Goal: Find specific page/section: Find specific page/section

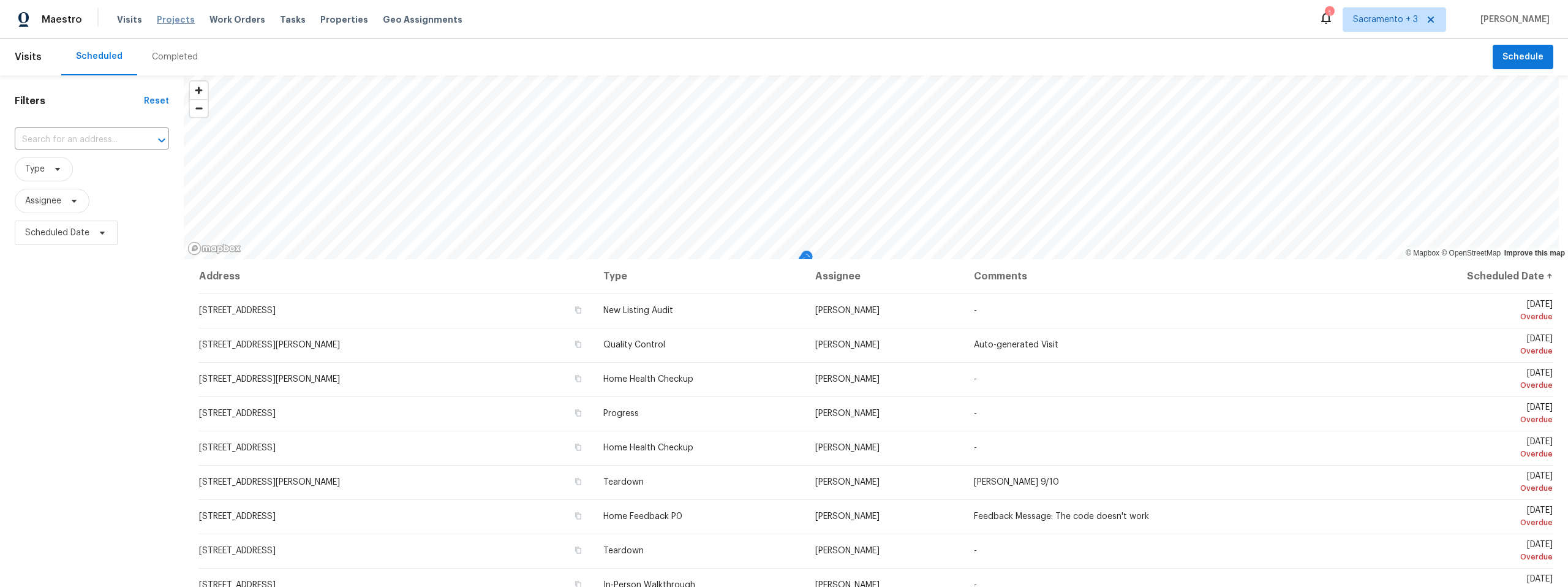
click at [172, 21] on span "Projects" at bounding box center [176, 19] width 38 height 12
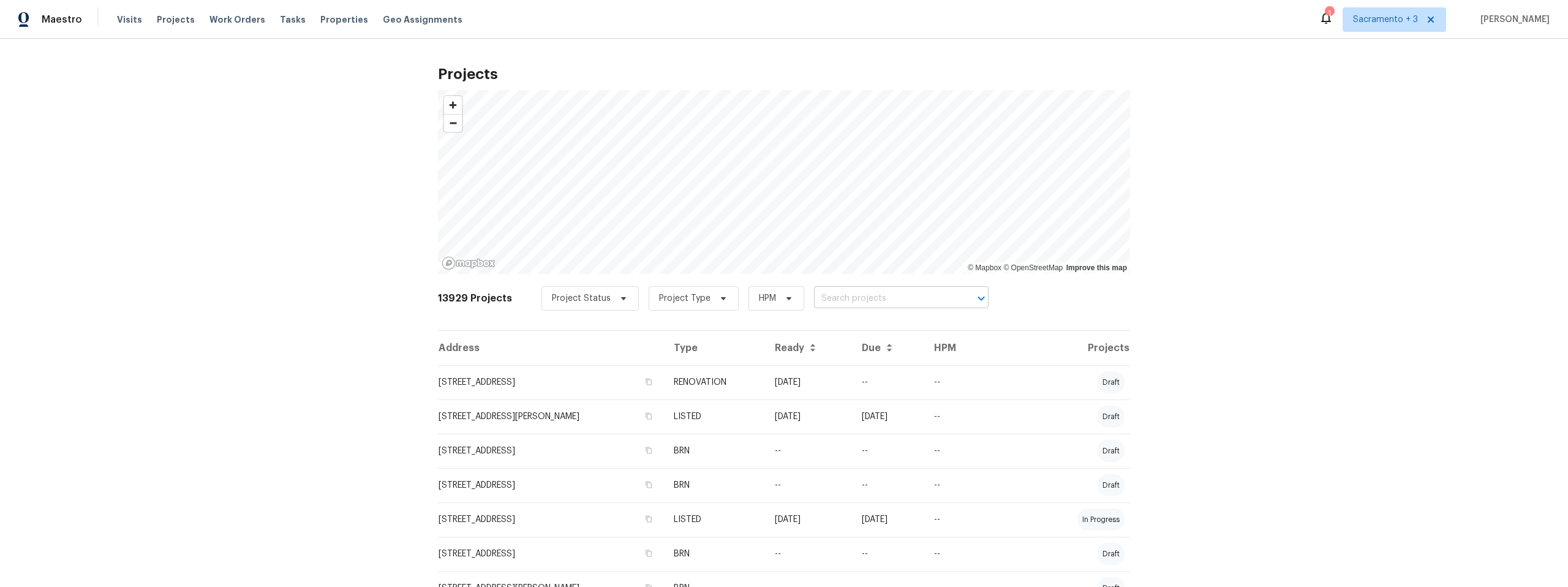
click at [839, 295] on input "text" at bounding box center [883, 299] width 140 height 19
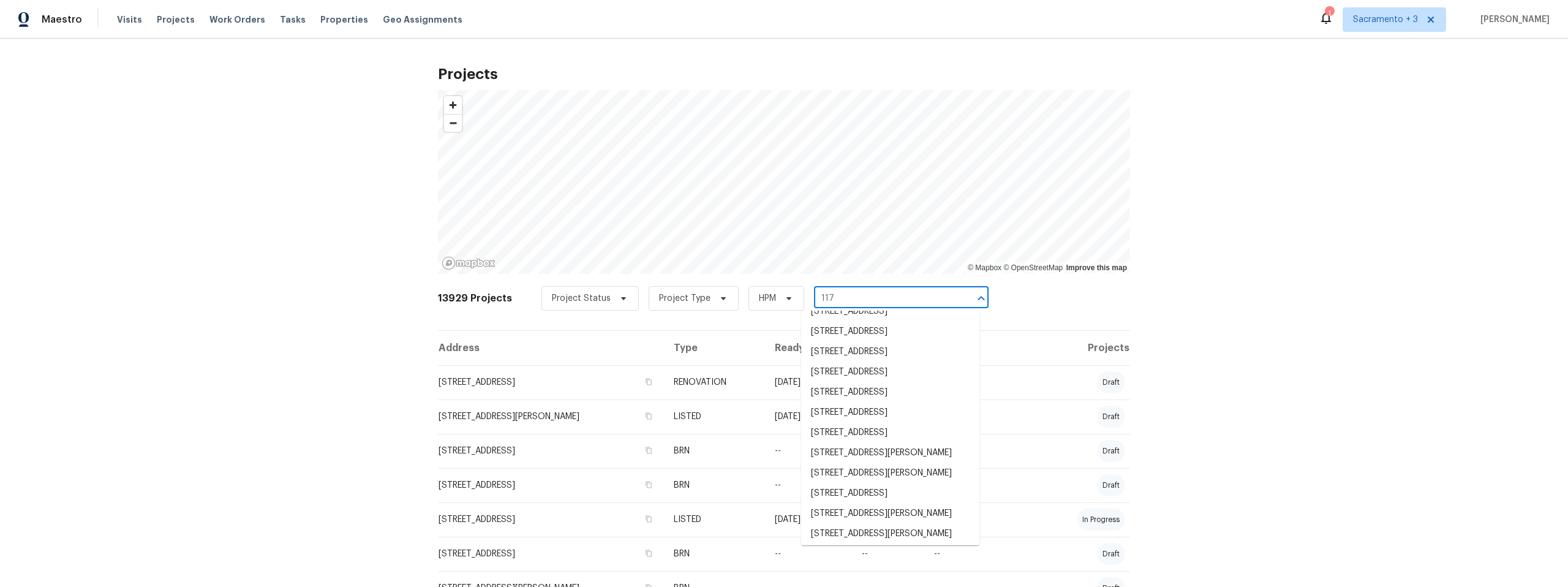
scroll to position [237, 0]
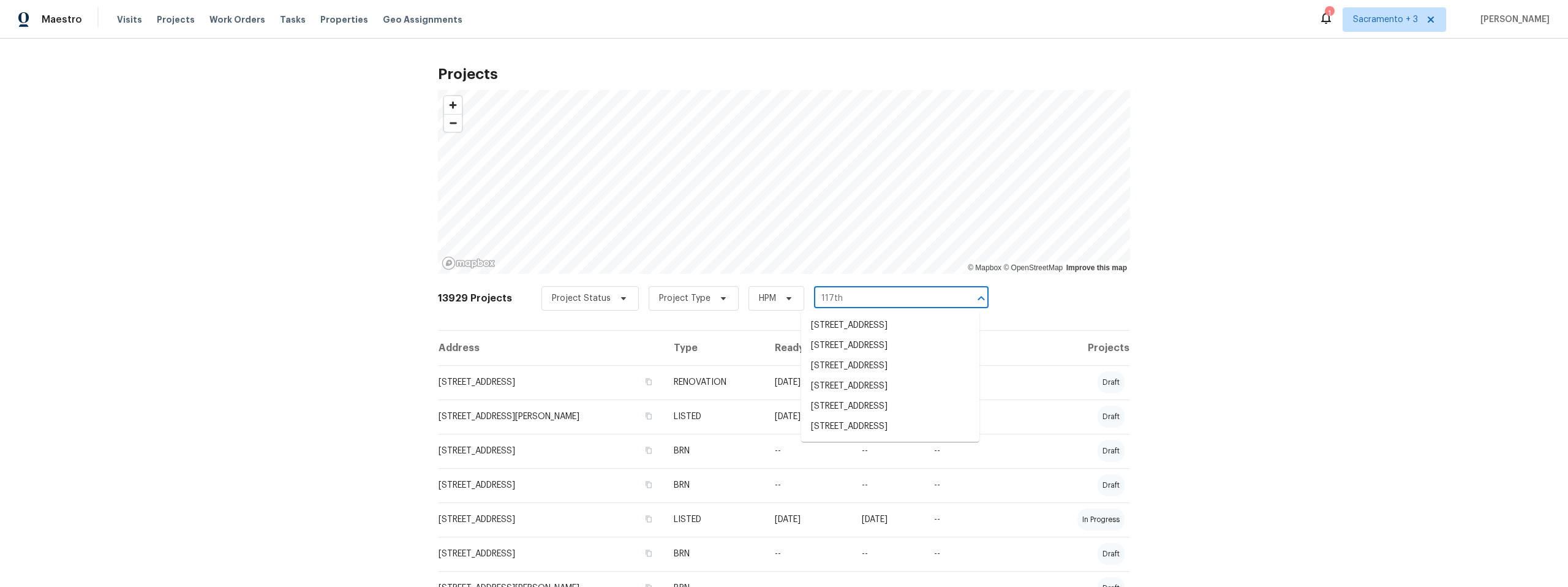
type input "117th"
type input "7811"
click at [896, 322] on li "7811 SW 171st Pl, Beaverton, OR 97007" at bounding box center [890, 325] width 178 height 20
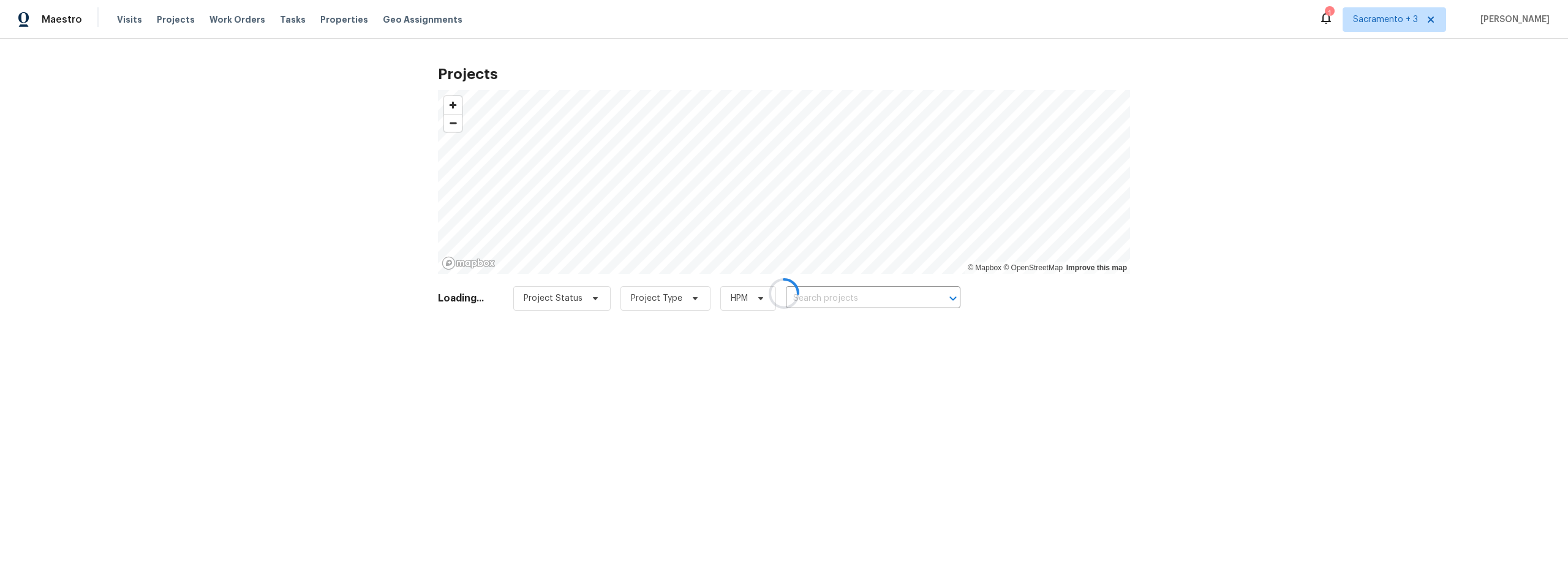
type input "7811 SW 171st Pl, Beaverton, OR 97007"
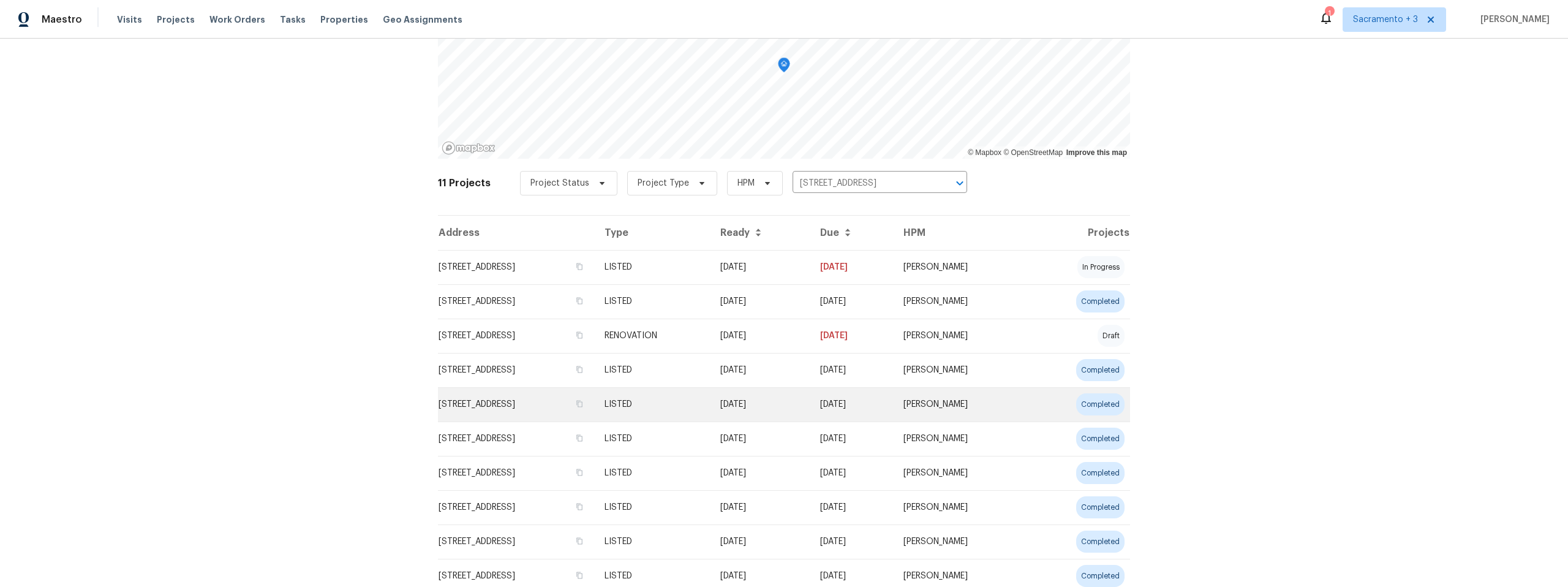
scroll to position [115, 0]
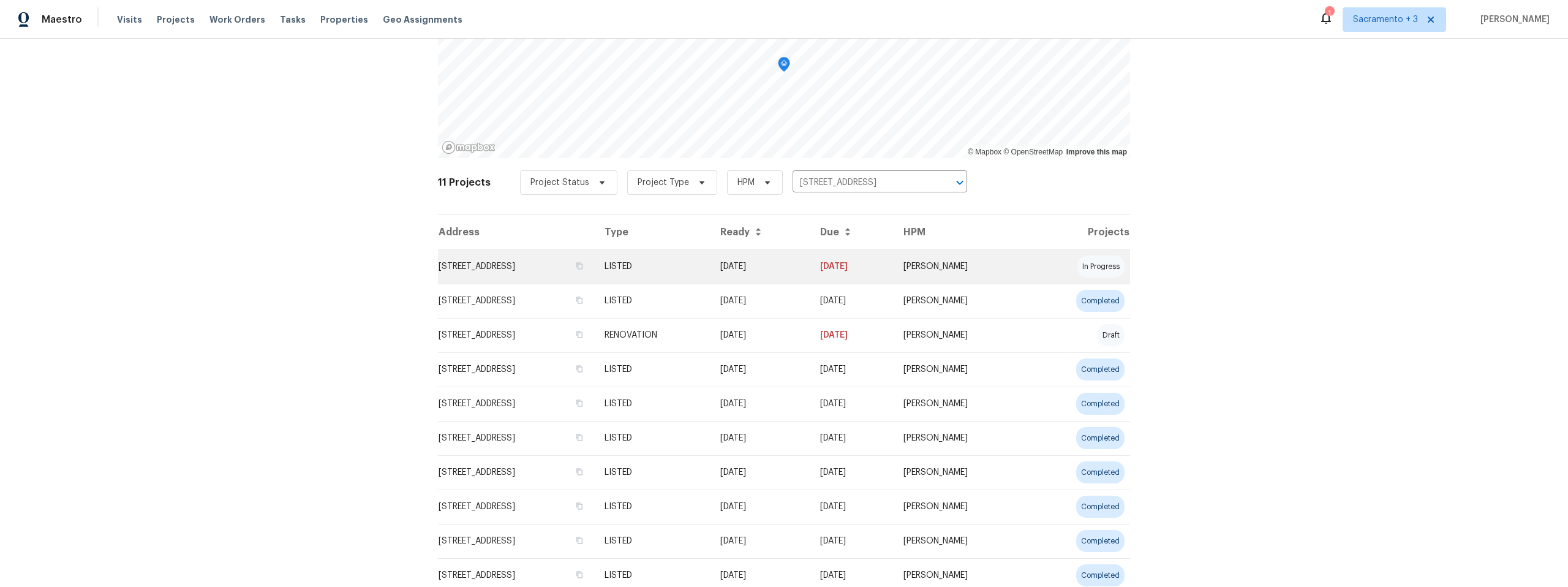
click at [521, 275] on td "7811 SW 171st Pl, Beaverton, OR 97007" at bounding box center [516, 266] width 157 height 34
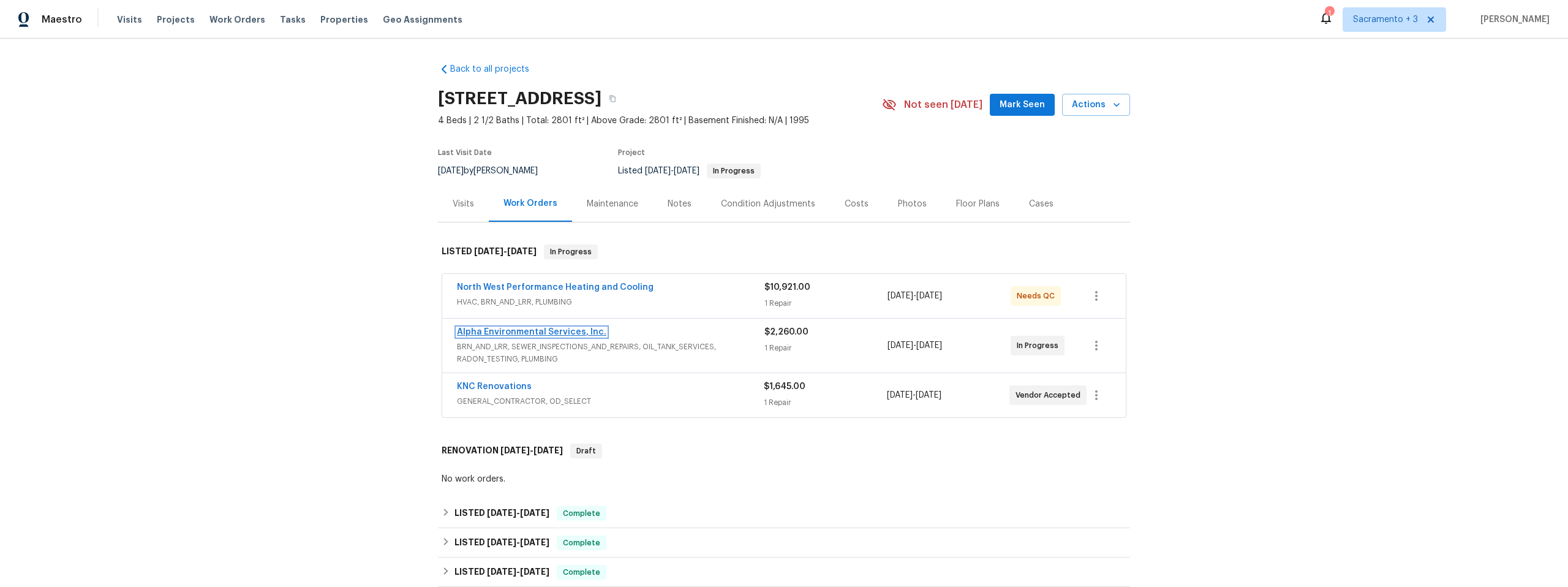
click at [559, 330] on link "Alpha Environmental Services, Inc." at bounding box center [531, 332] width 149 height 9
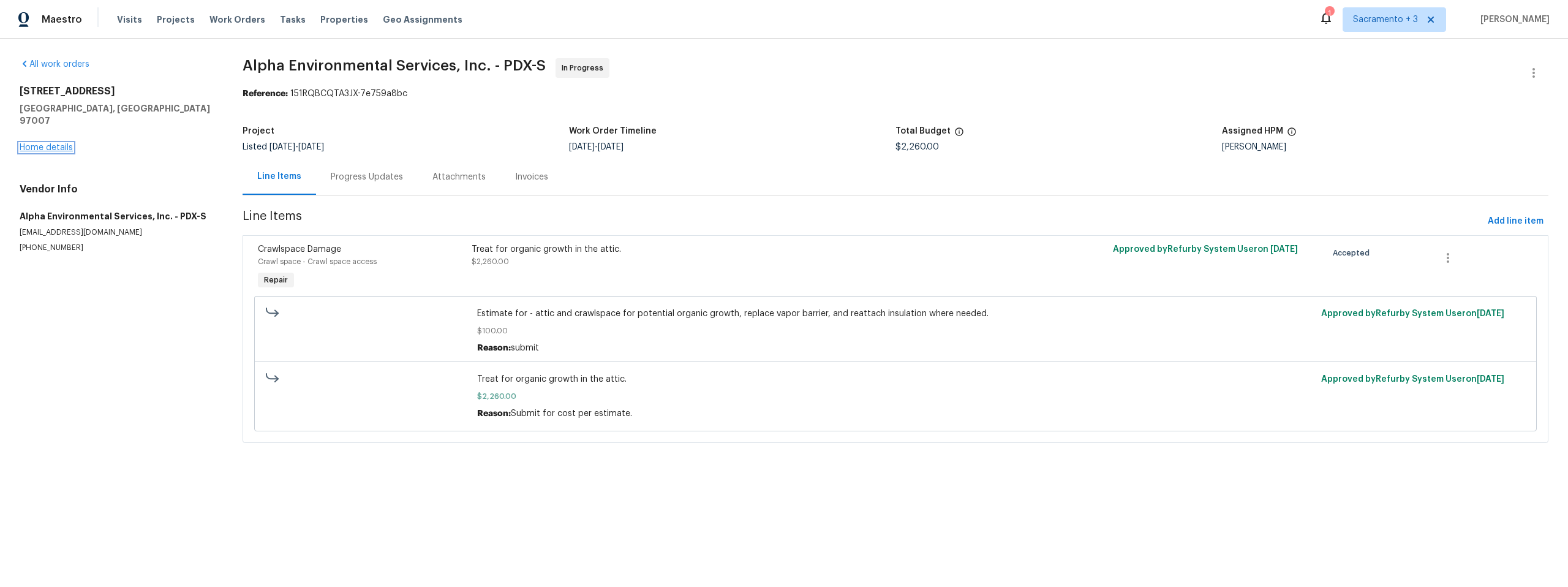
click at [26, 144] on link "Home details" at bounding box center [46, 148] width 53 height 9
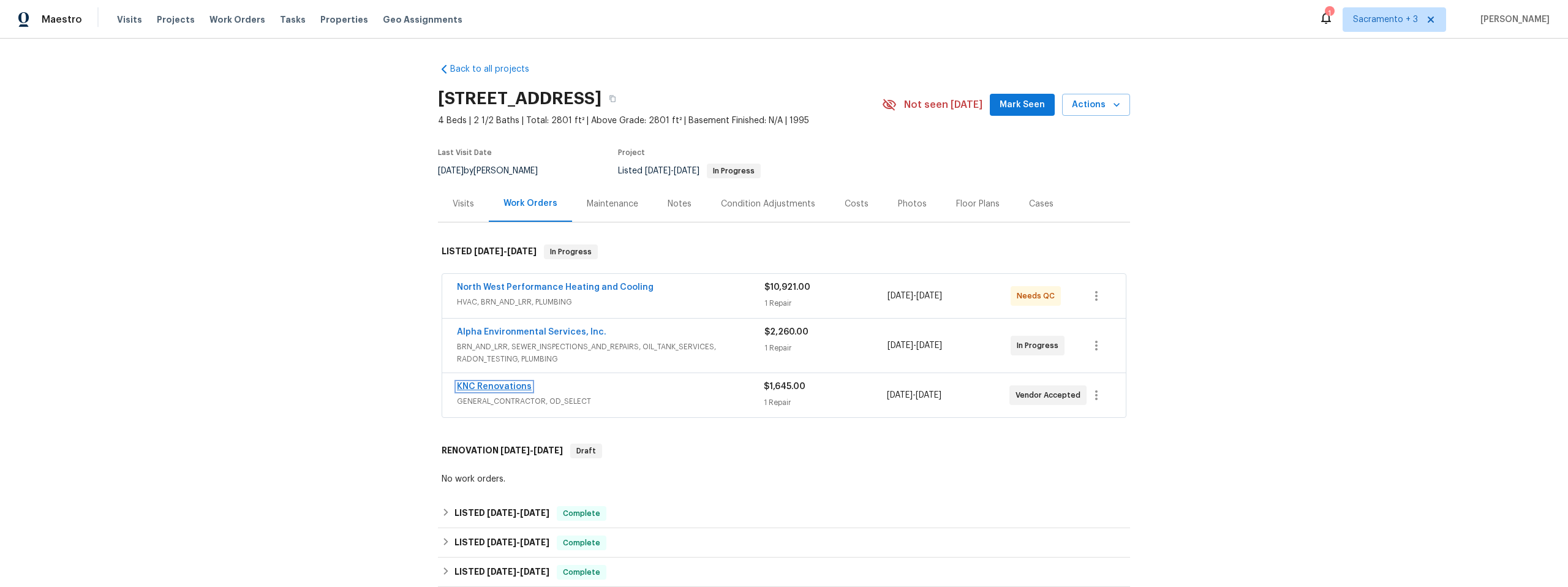
click at [515, 383] on link "KNC Renovations" at bounding box center [494, 387] width 75 height 9
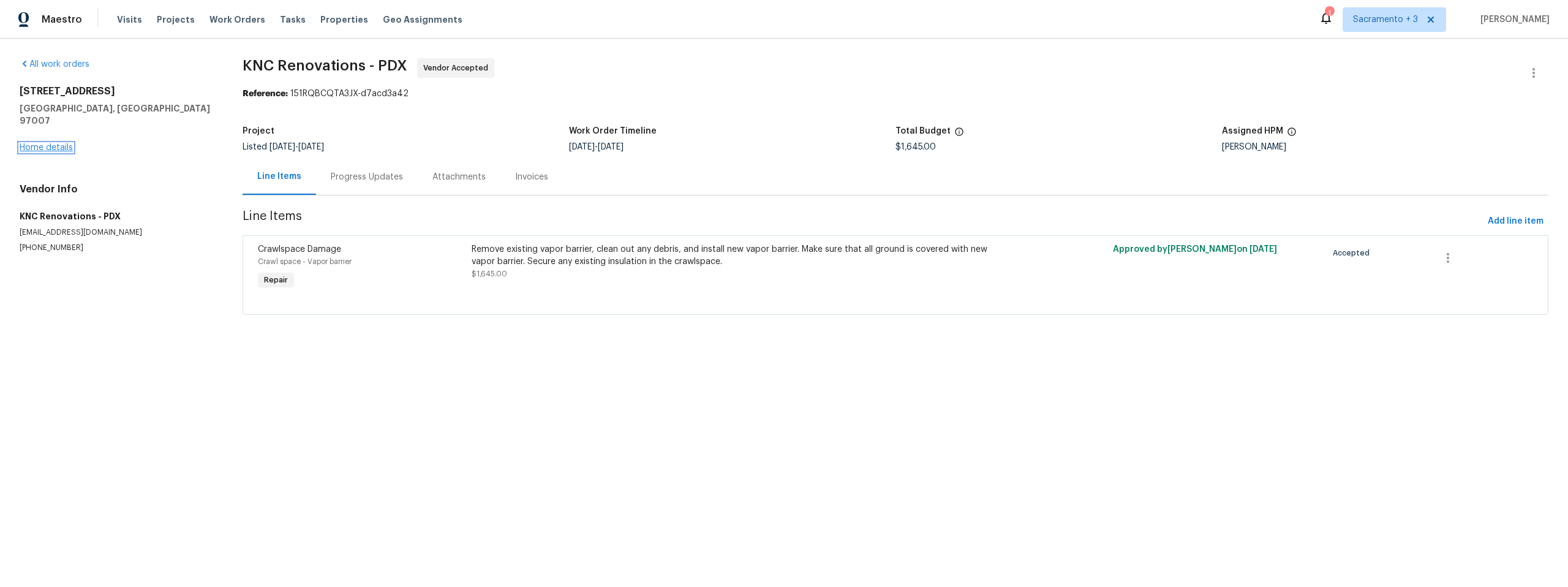
click at [35, 144] on link "Home details" at bounding box center [46, 148] width 53 height 9
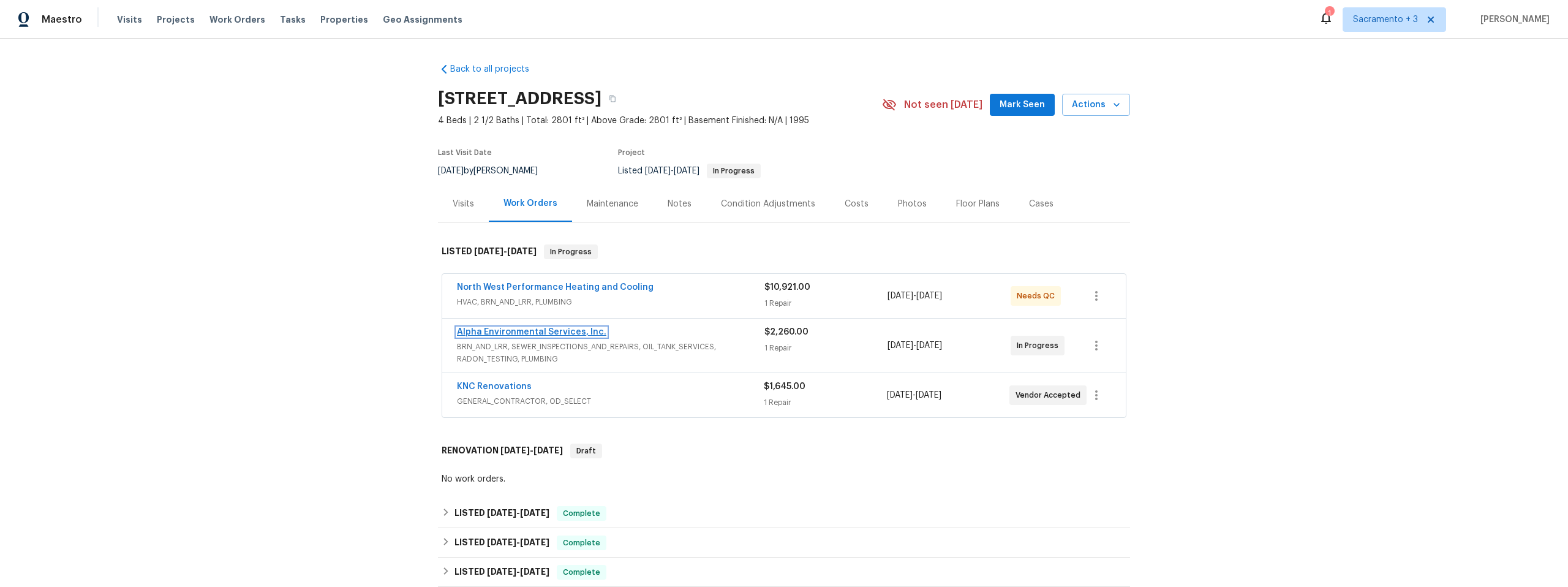
click at [515, 334] on link "Alpha Environmental Services, Inc." at bounding box center [531, 332] width 149 height 9
